Goal: Entertainment & Leisure: Consume media (video, audio)

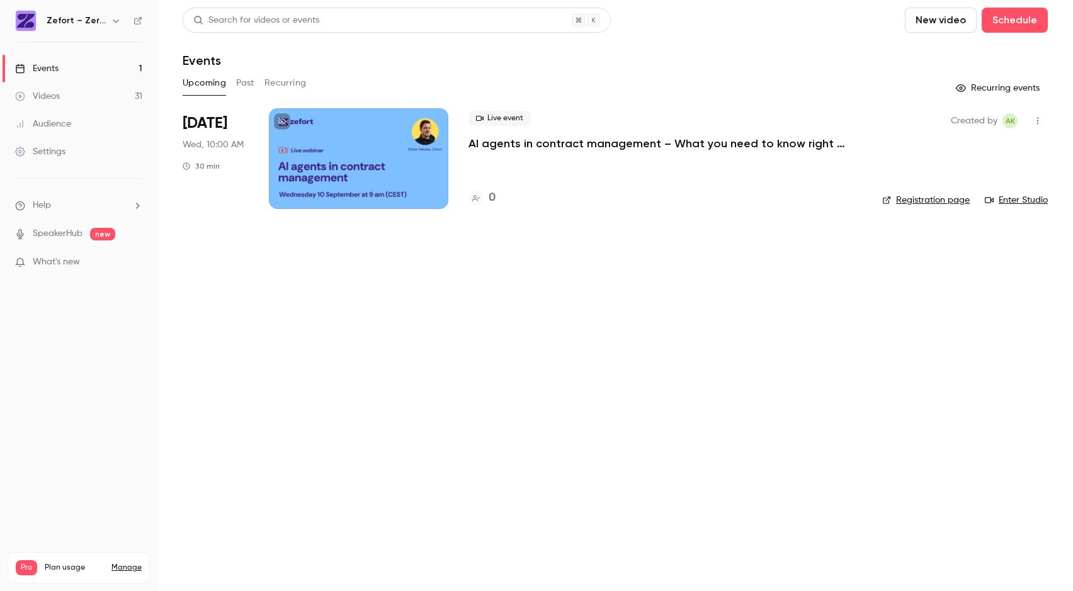
click at [245, 82] on button "Past" at bounding box center [245, 83] width 18 height 20
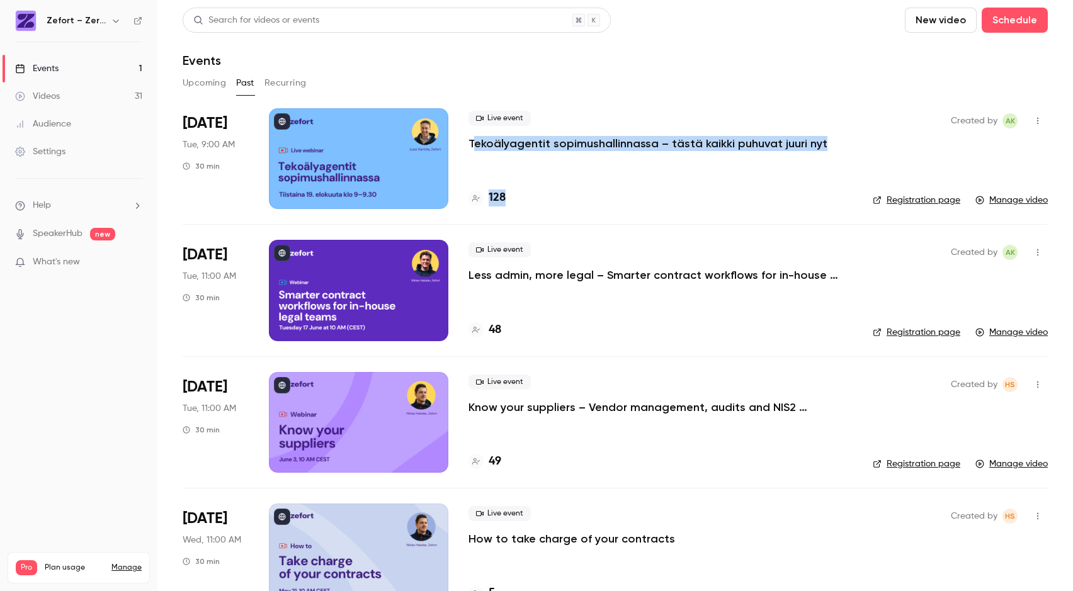
drag, startPoint x: 512, startPoint y: 202, endPoint x: 475, endPoint y: 142, distance: 70.6
click at [475, 142] on div "Live event Tekoälyagentit sopimushallinnassa – tästä kaikki puhuvat juuri nyt 1…" at bounding box center [660, 158] width 384 height 101
click at [475, 142] on p "Tekoälyagentit sopimushallinnassa – tästä kaikki puhuvat juuri nyt" at bounding box center [647, 143] width 359 height 15
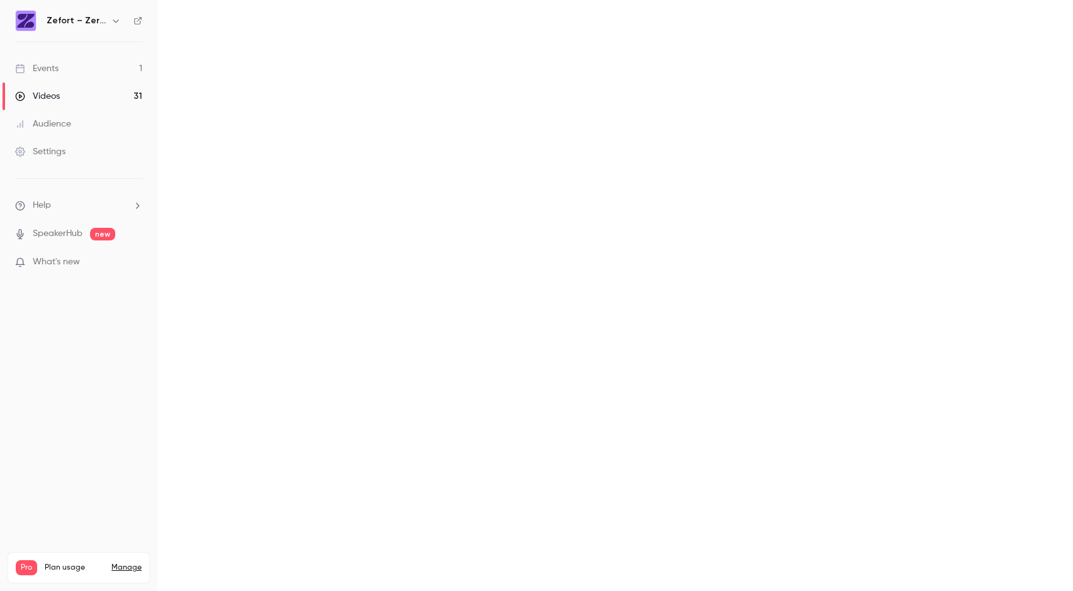
click at [475, 142] on main at bounding box center [615, 295] width 916 height 591
